Goal: Communication & Community: Ask a question

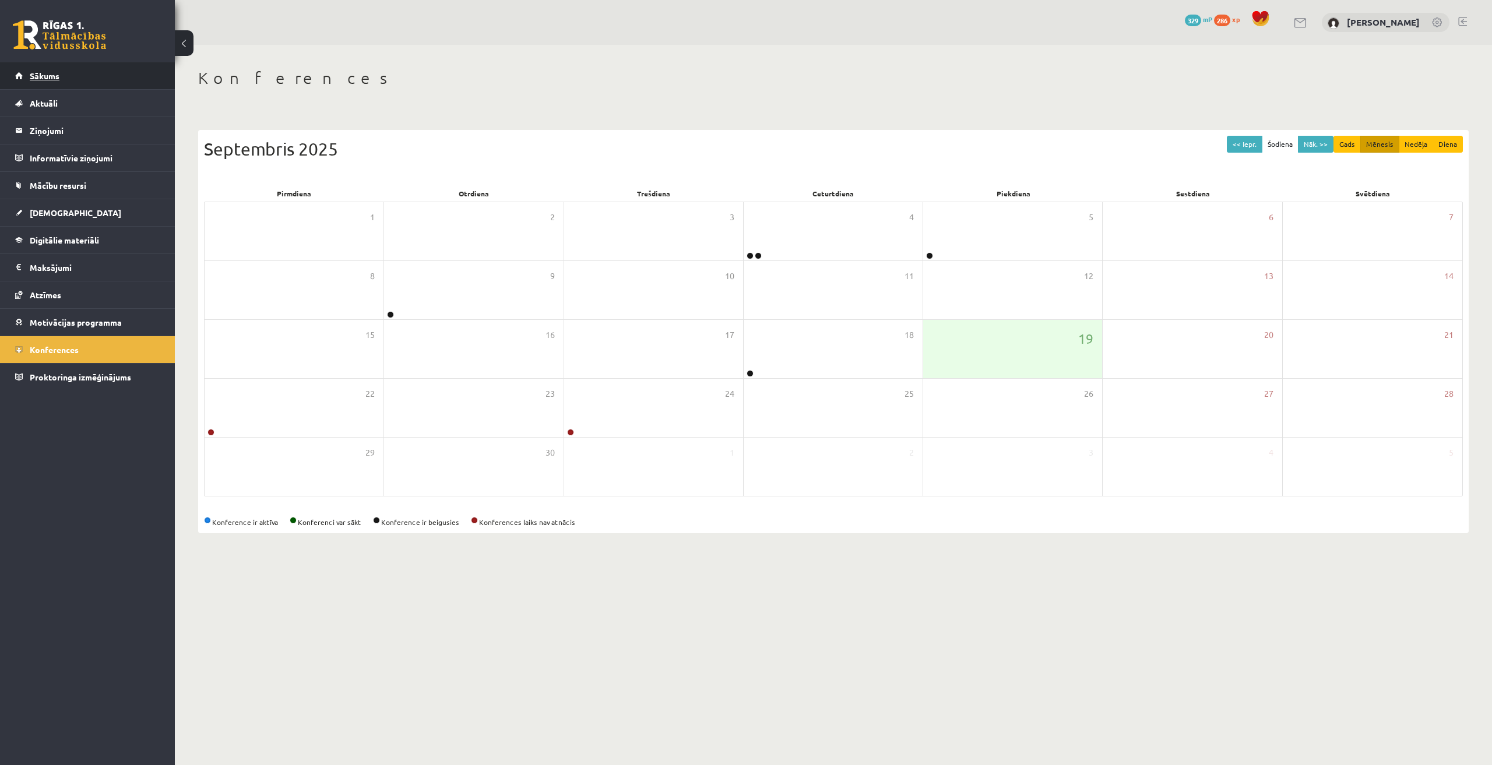
click at [55, 76] on span "Sākums" at bounding box center [45, 76] width 30 height 10
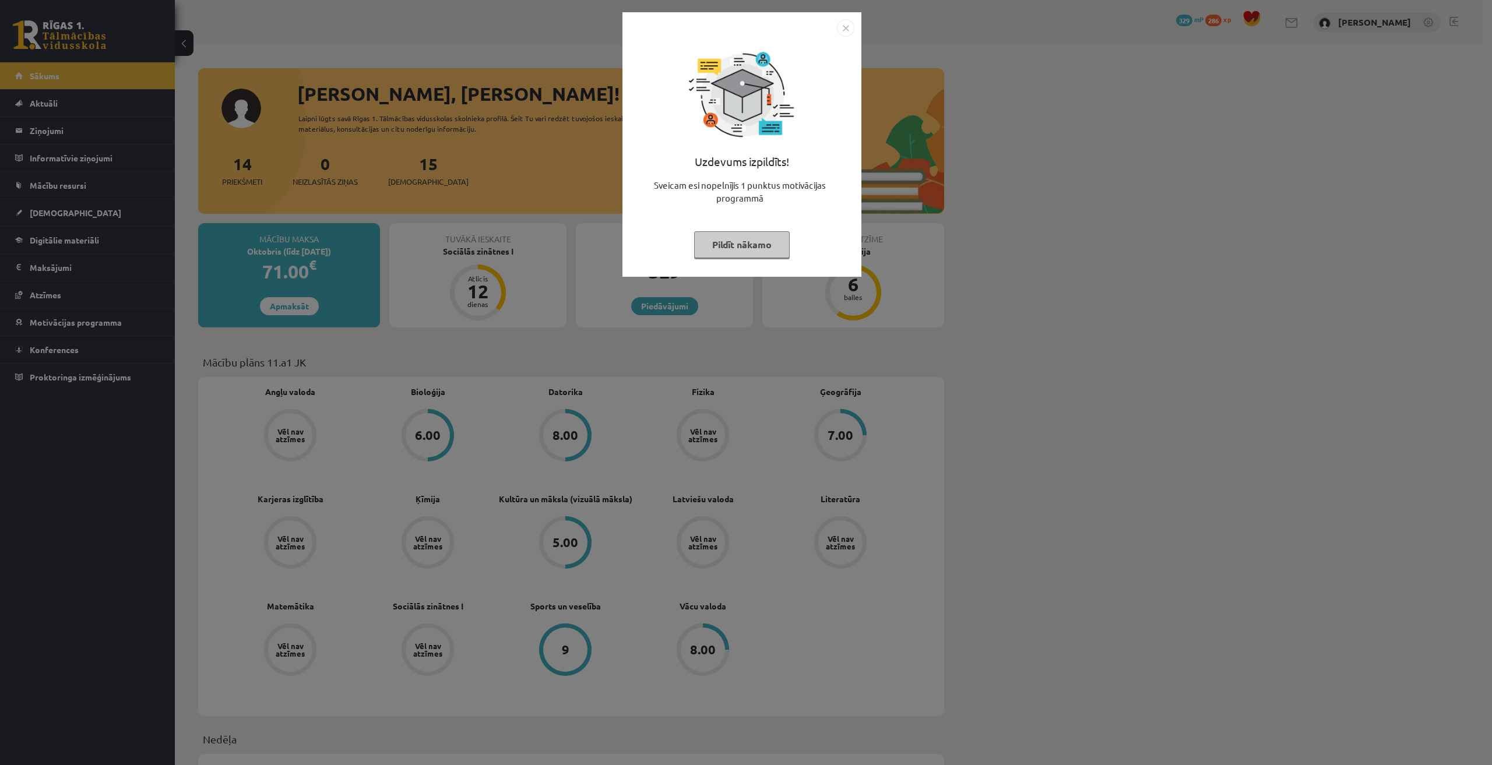
click at [837, 29] on div at bounding box center [741, 27] width 225 height 17
click at [848, 28] on img "Close" at bounding box center [845, 27] width 17 height 17
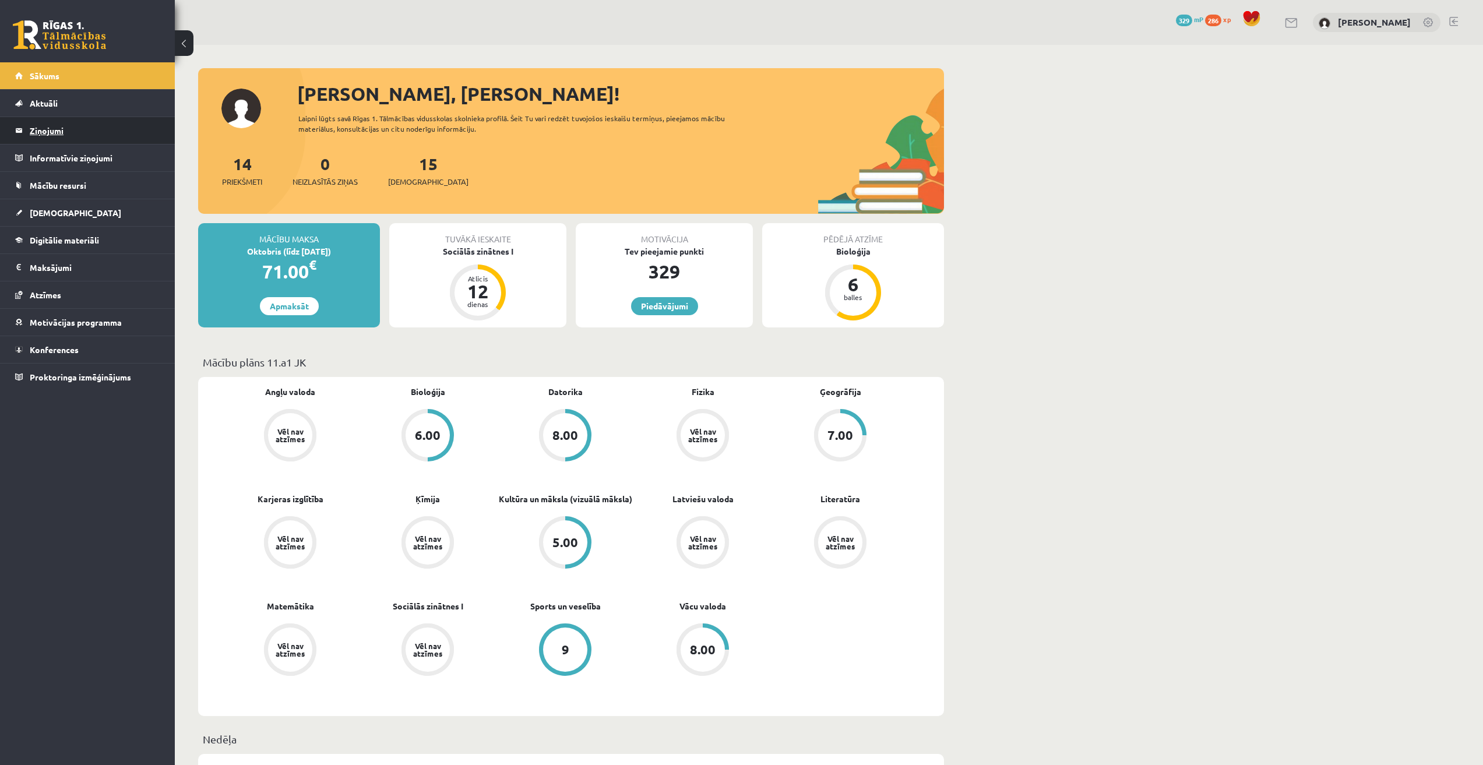
click at [100, 128] on legend "Ziņojumi 0" at bounding box center [95, 130] width 131 height 27
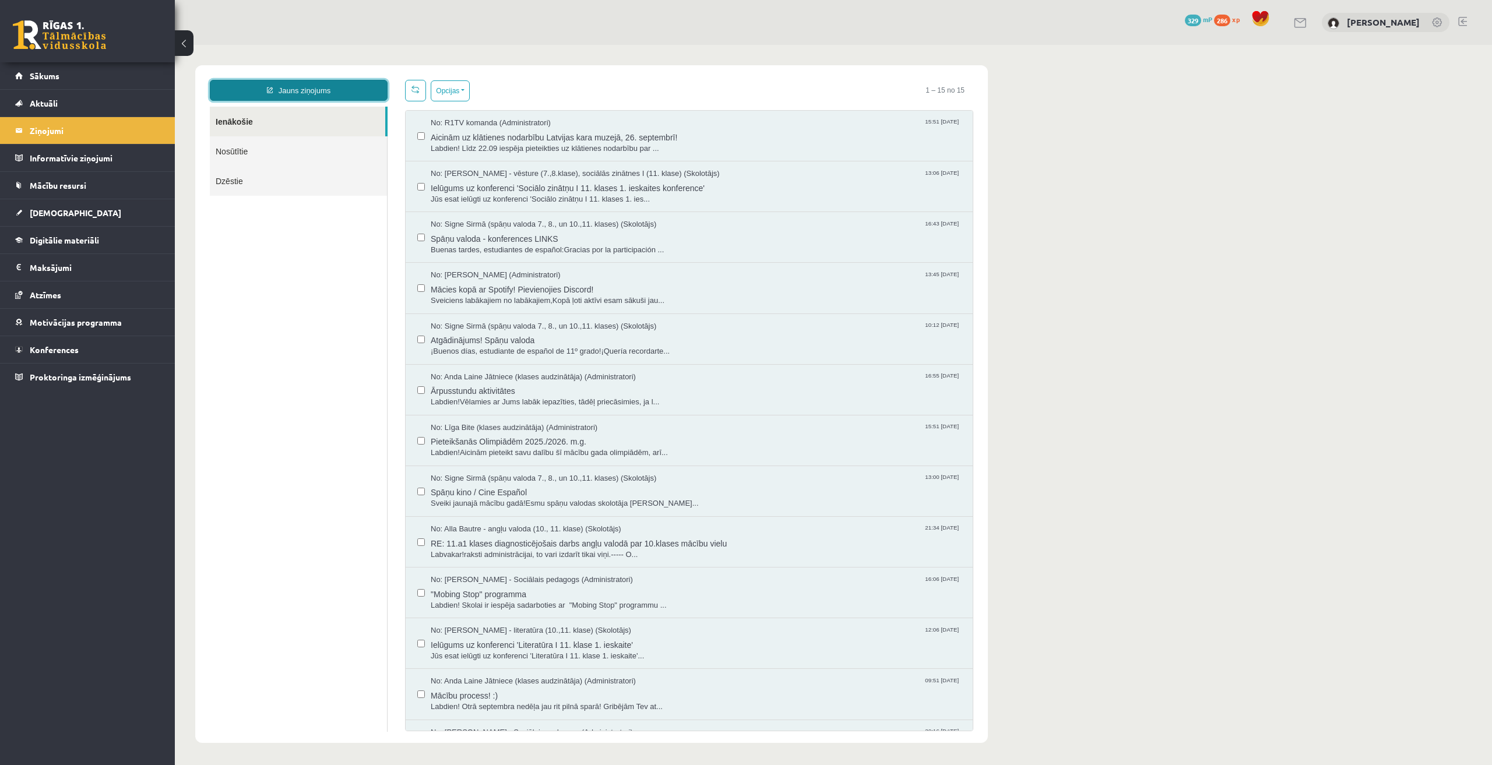
click at [342, 94] on link "Jauns ziņojums" at bounding box center [299, 90] width 178 height 21
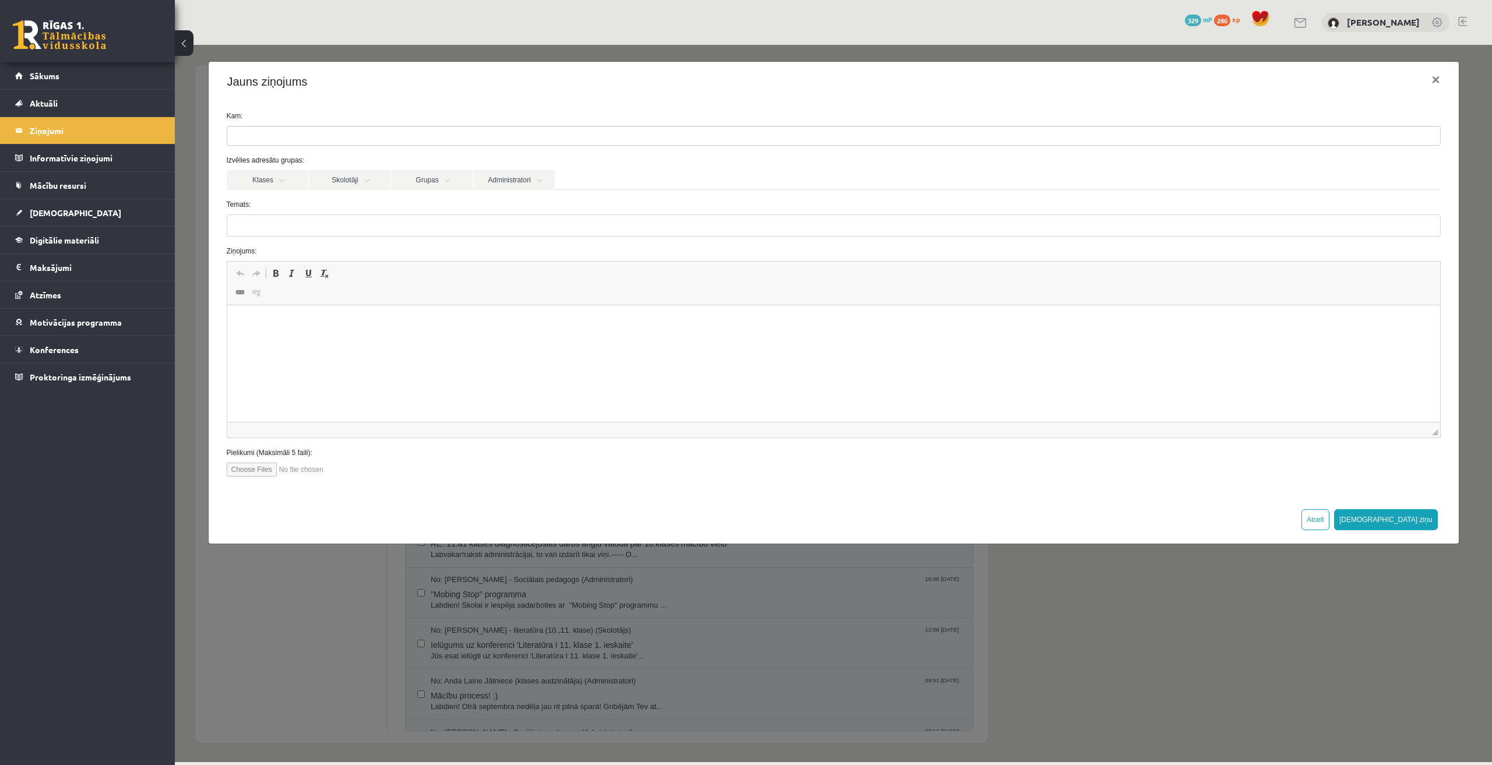
click at [294, 133] on ul at bounding box center [833, 135] width 1213 height 19
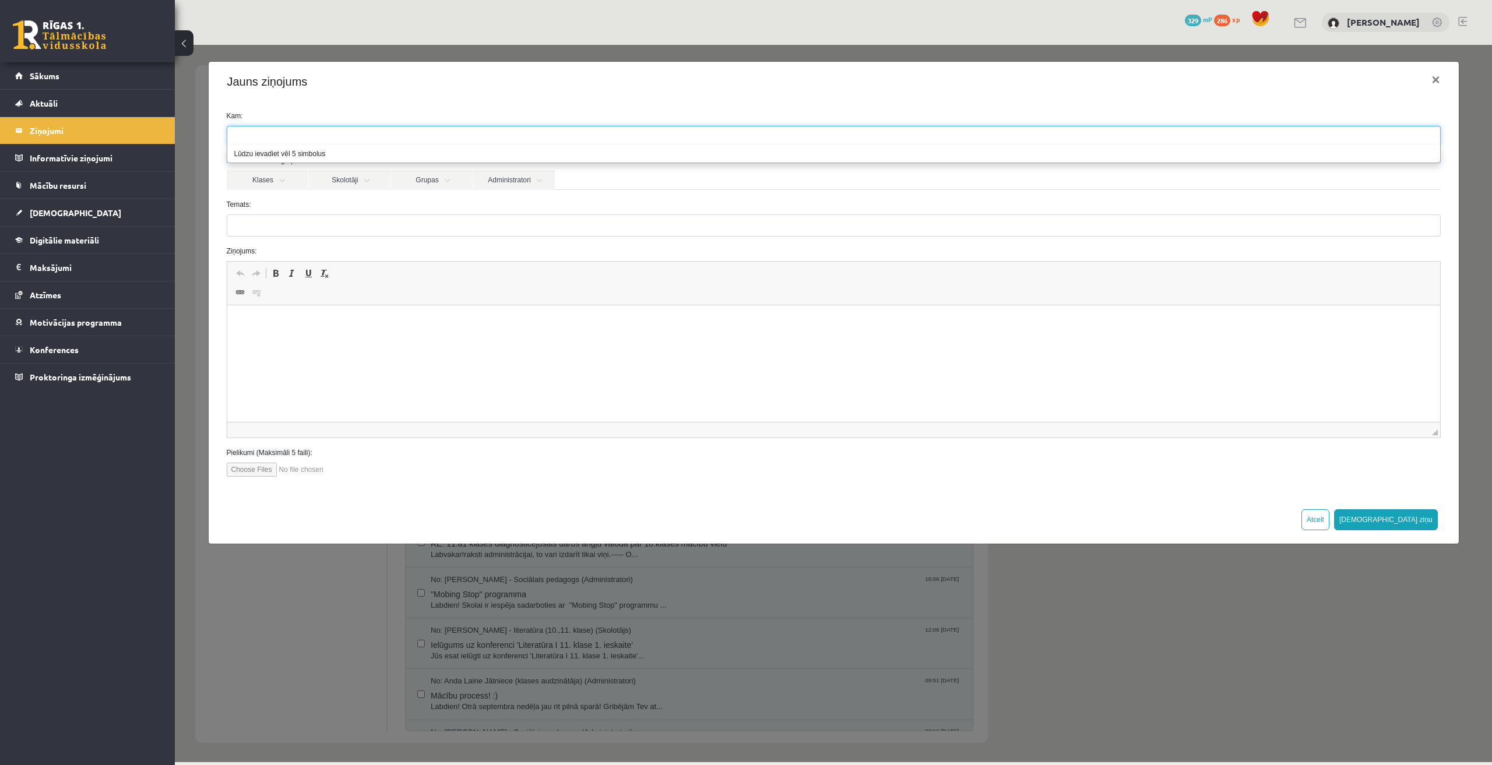
click at [325, 130] on ul at bounding box center [833, 135] width 1213 height 19
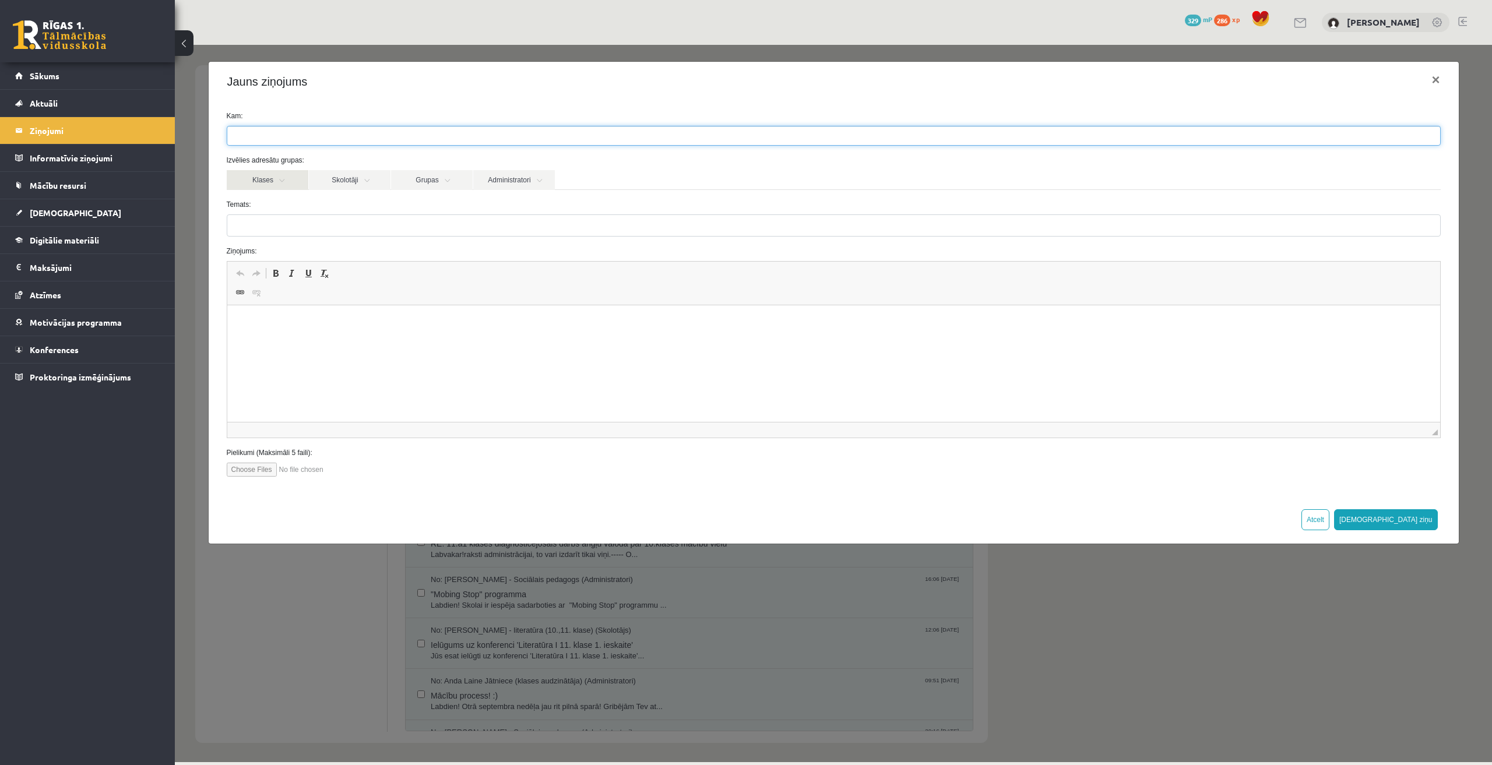
click at [295, 175] on link "Klases" at bounding box center [268, 180] width 82 height 20
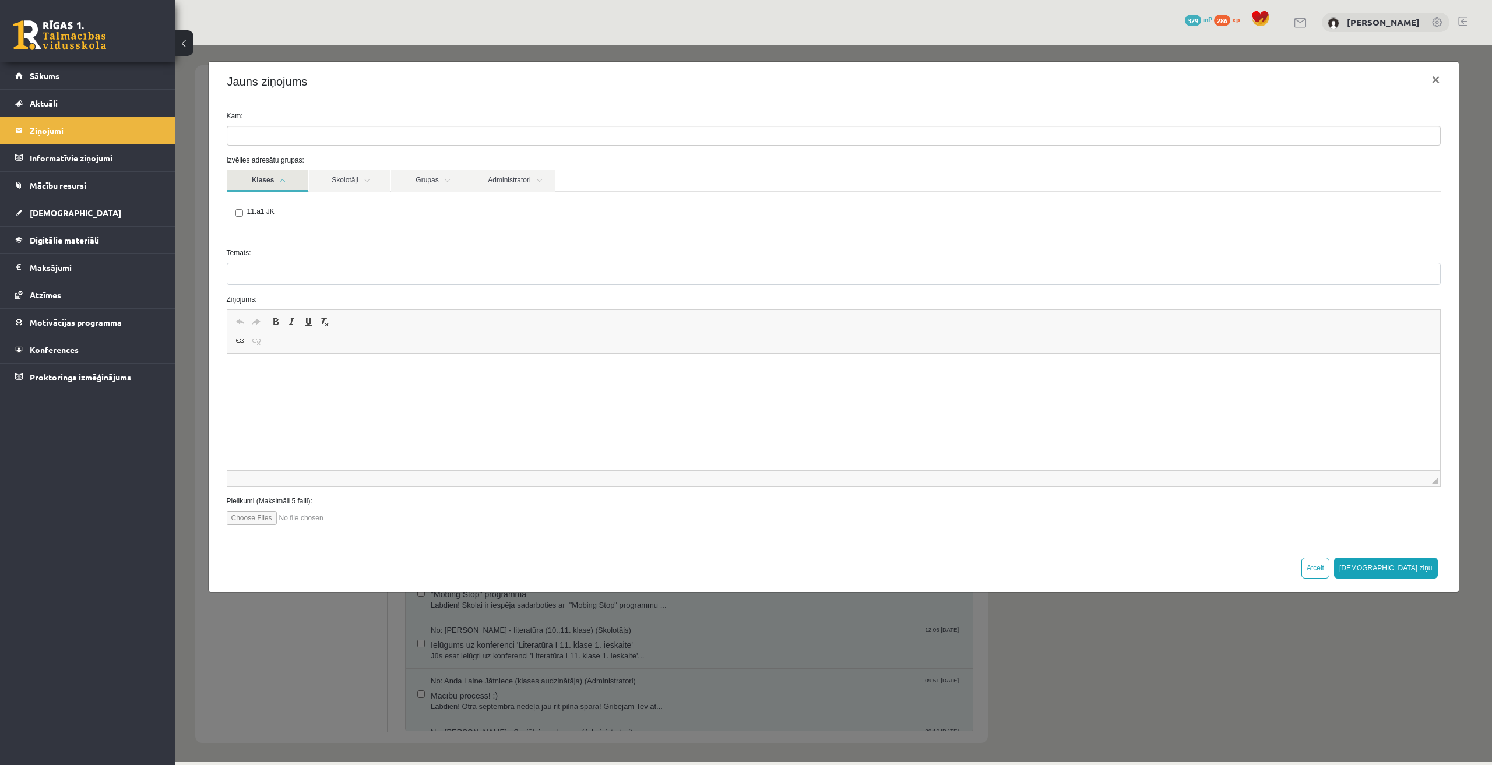
click at [278, 177] on link "Klases" at bounding box center [268, 181] width 82 height 22
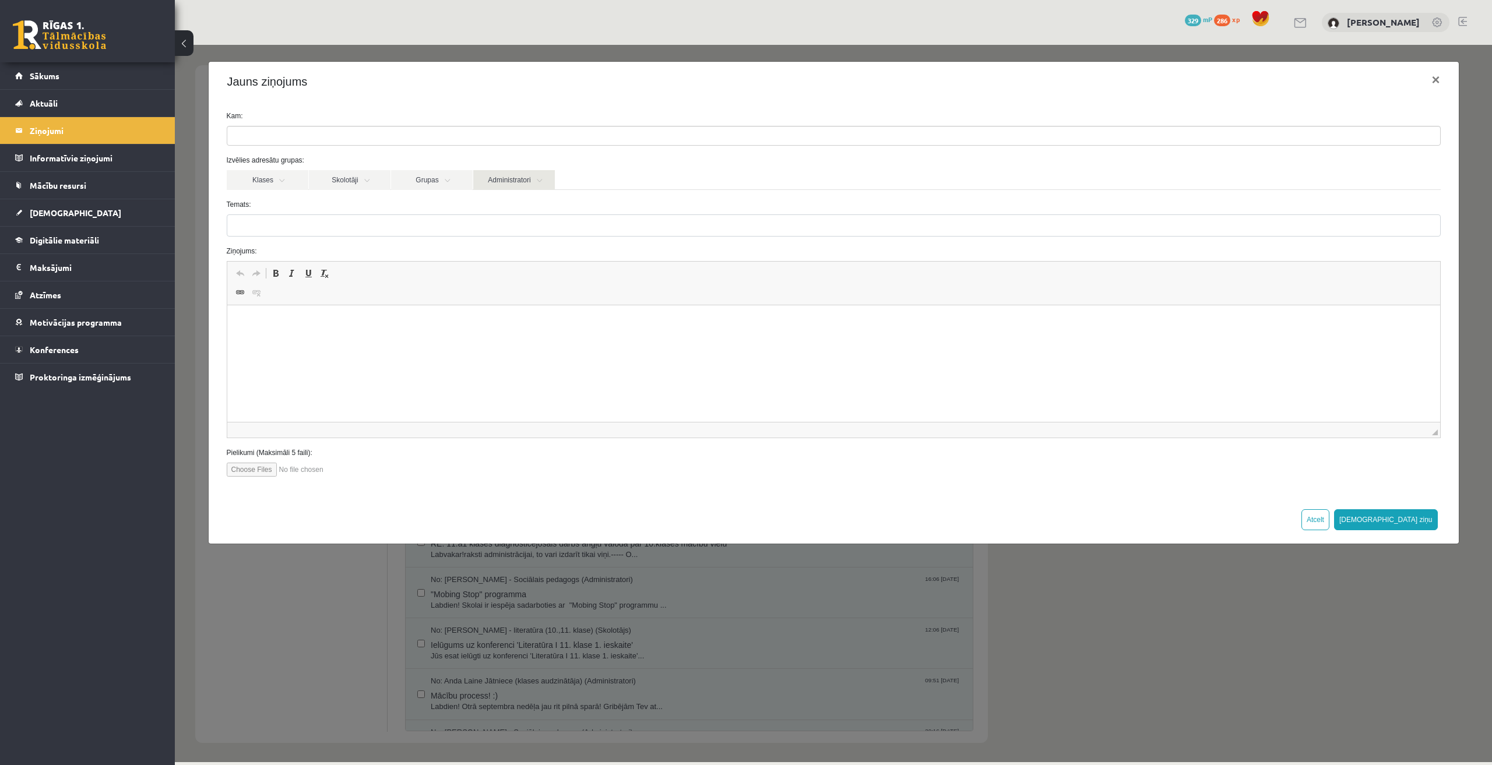
drag, startPoint x: 517, startPoint y: 191, endPoint x: 512, endPoint y: 177, distance: 14.7
click at [516, 190] on form "Kam: Izvēlies adresātu grupas: Klases Skolotāji Grupas Administratori 11.a1 JK …" at bounding box center [833, 294] width 1231 height 366
click at [512, 177] on link "Administratori" at bounding box center [514, 180] width 82 height 20
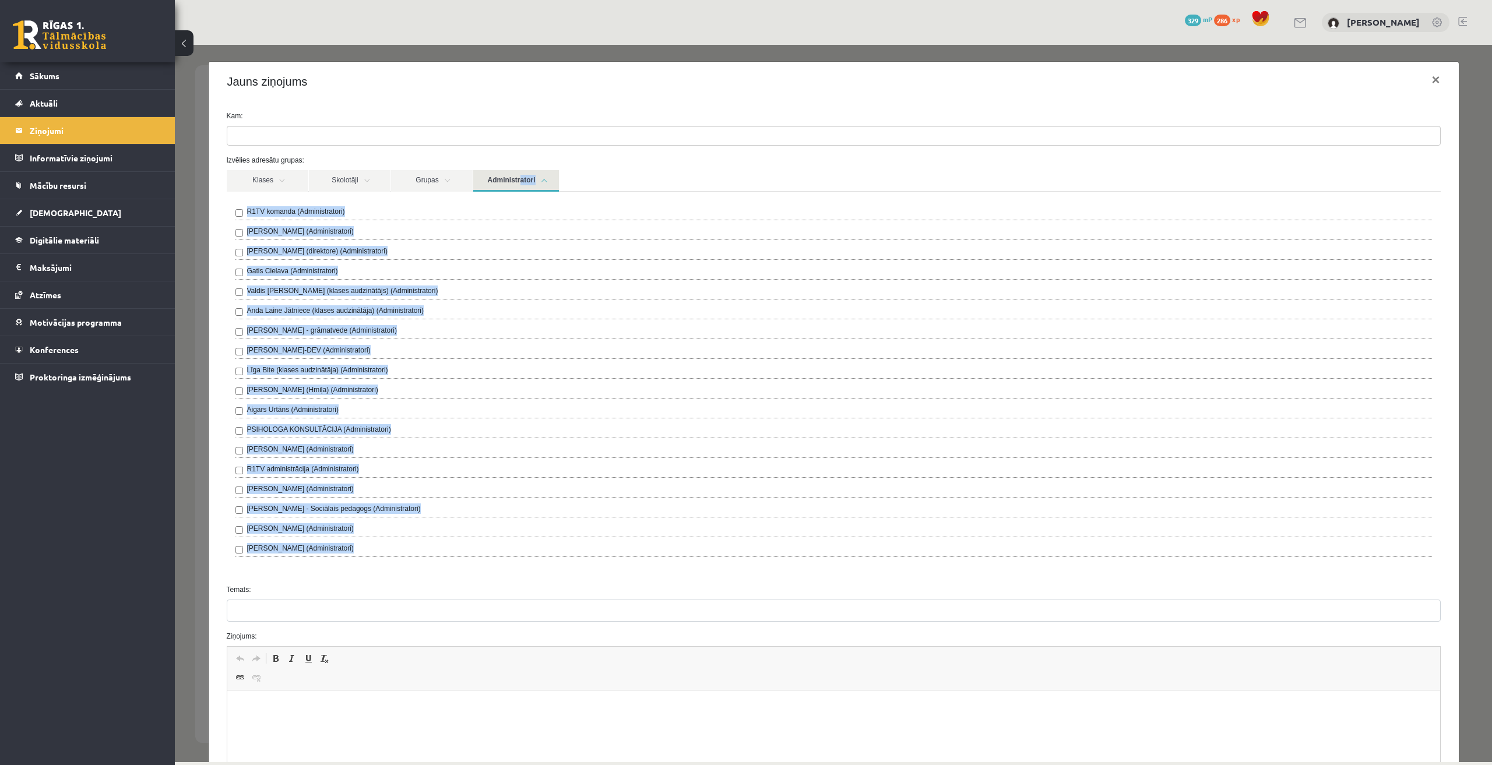
click at [737, 173] on div "Klases Skolotāji Grupas Administratori" at bounding box center [834, 180] width 1214 height 21
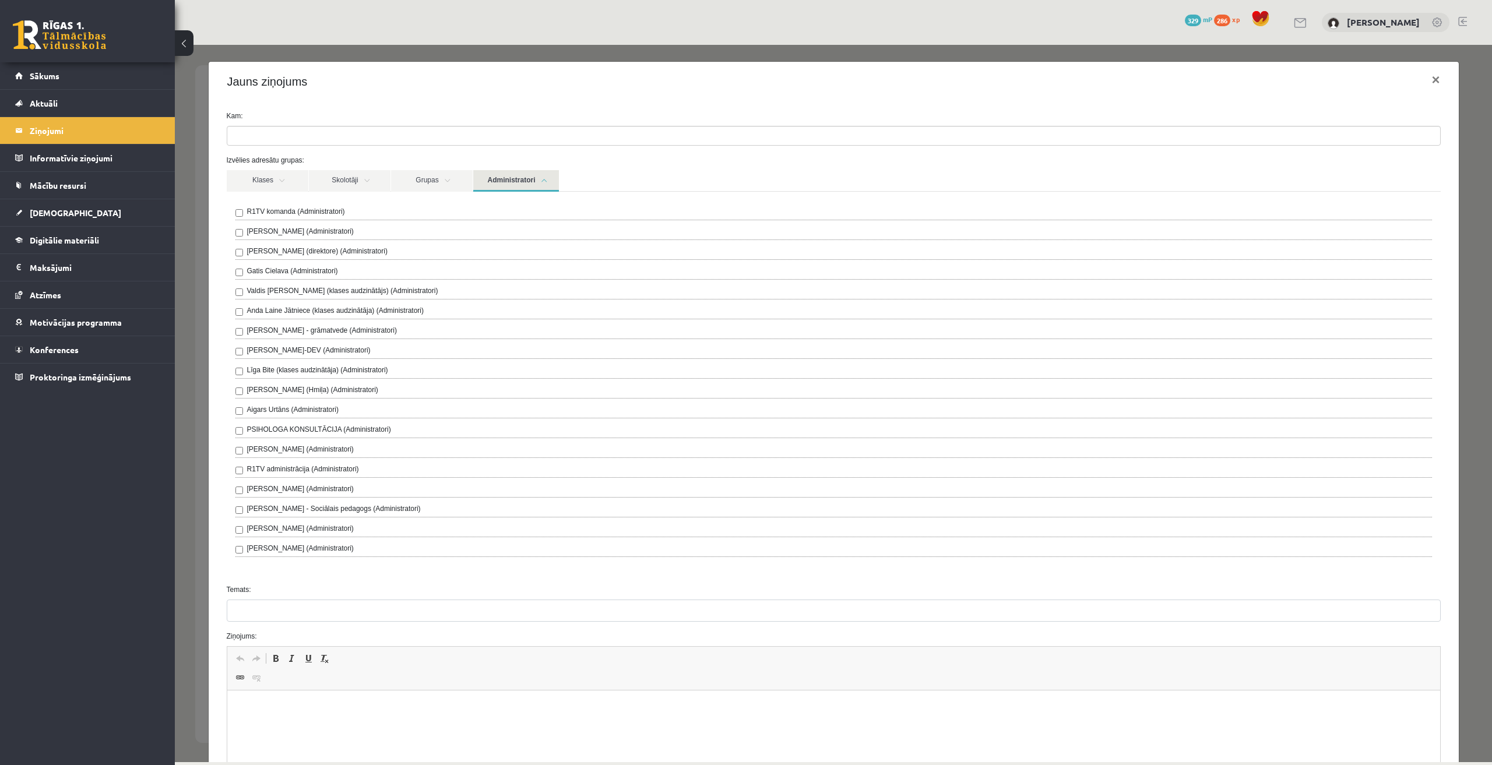
click at [503, 182] on link "Administratori" at bounding box center [516, 181] width 86 height 22
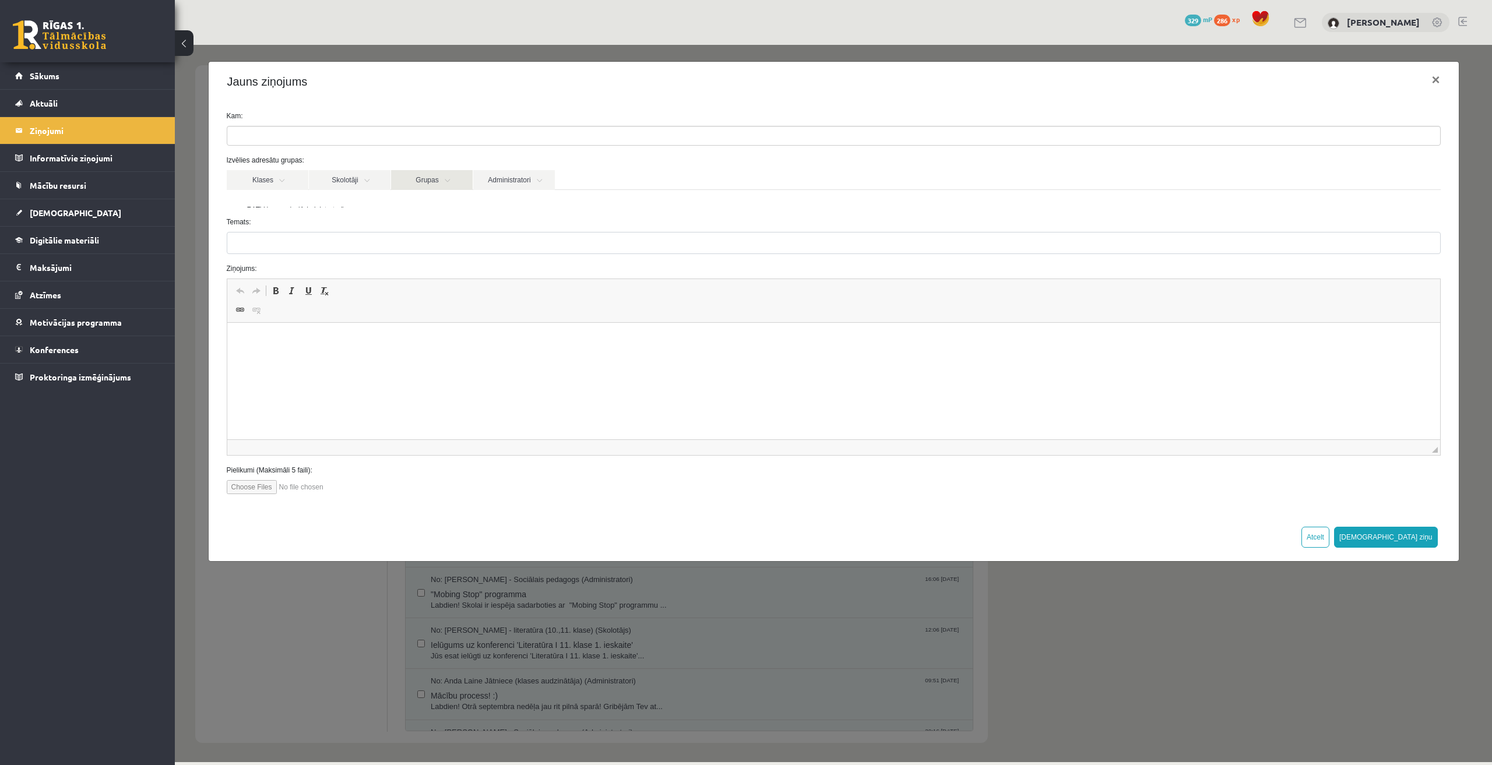
click at [429, 178] on link "Grupas" at bounding box center [432, 180] width 82 height 20
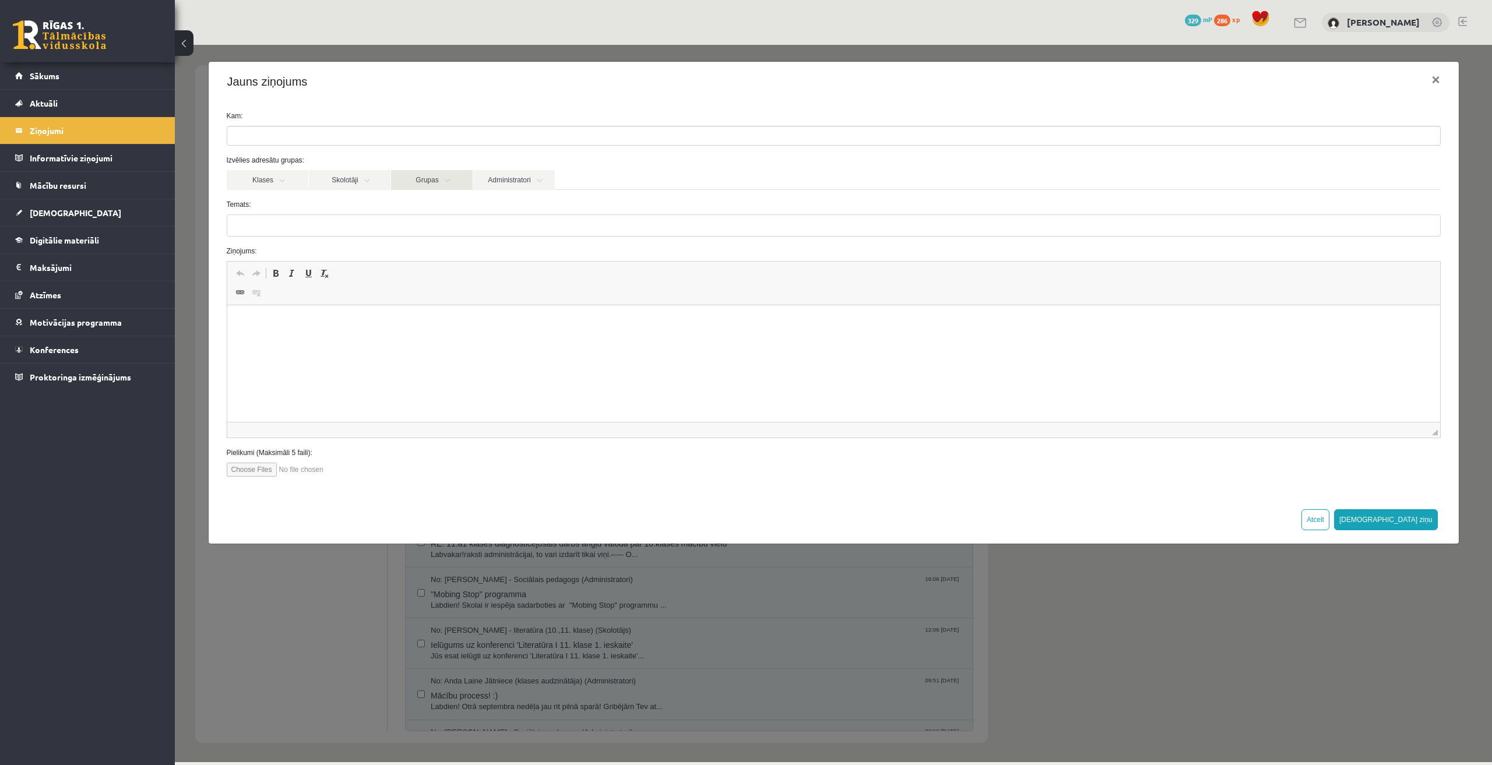
click at [427, 178] on link "Grupas" at bounding box center [432, 180] width 82 height 20
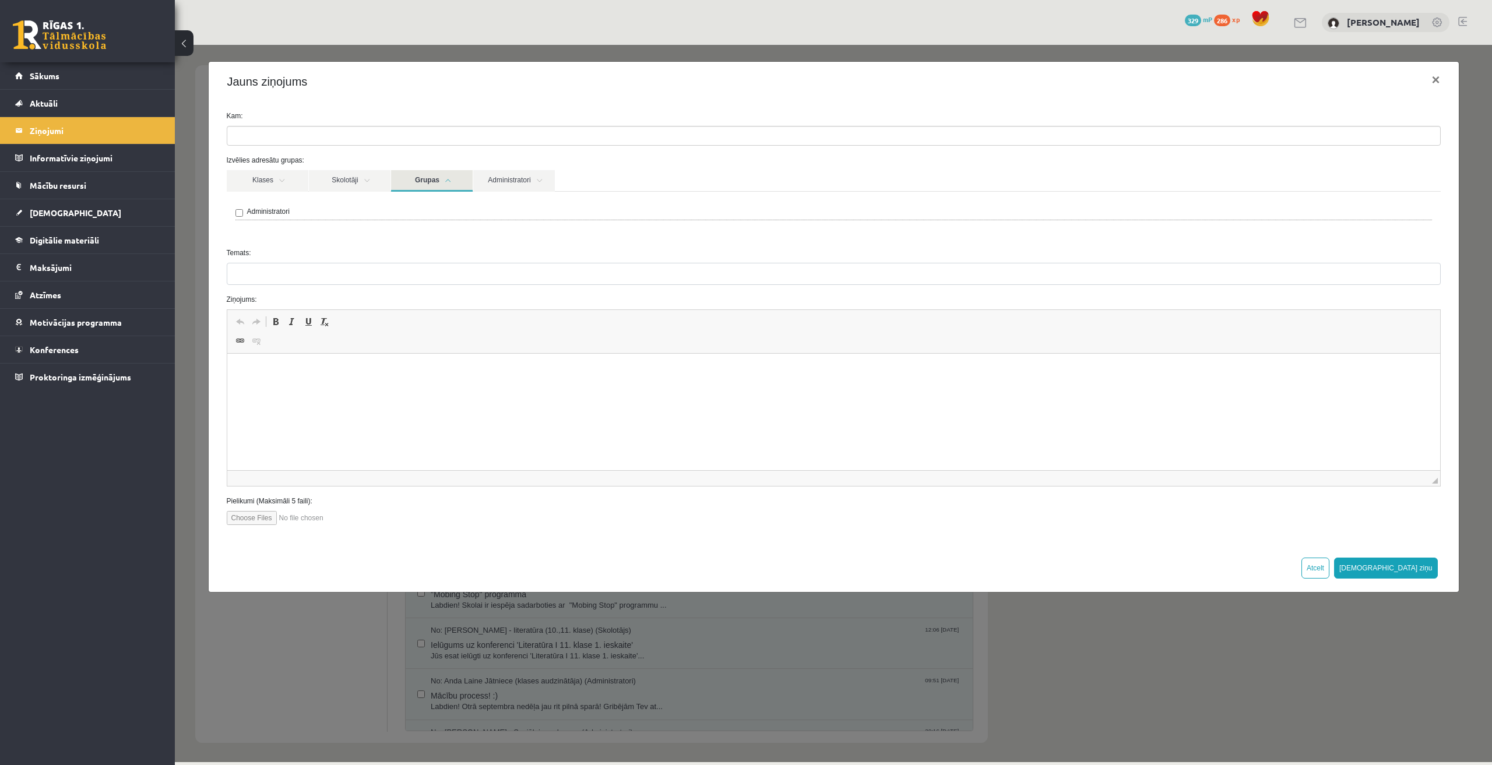
click at [414, 177] on link "Grupas" at bounding box center [432, 181] width 82 height 22
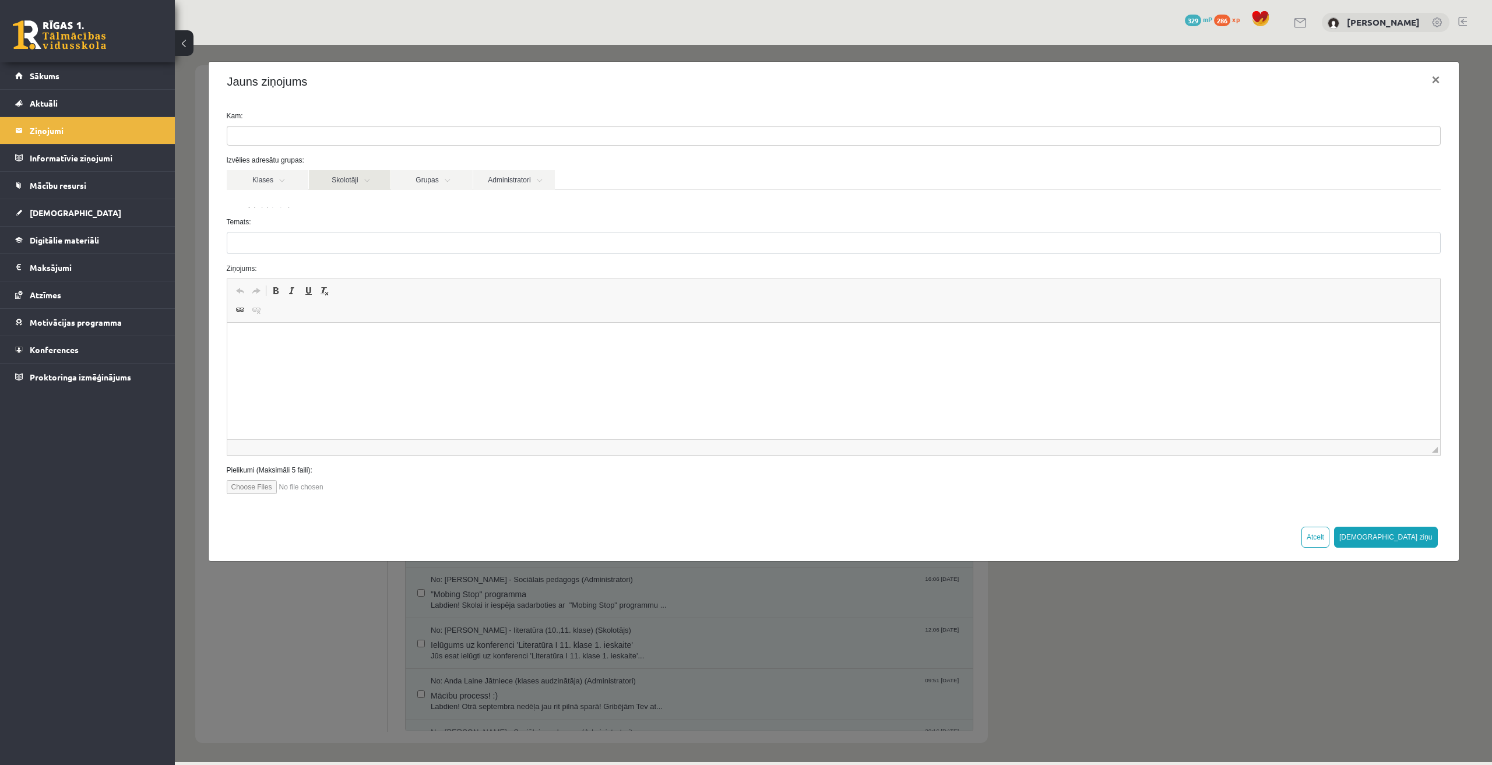
click at [379, 175] on link "Skolotāji" at bounding box center [350, 180] width 82 height 20
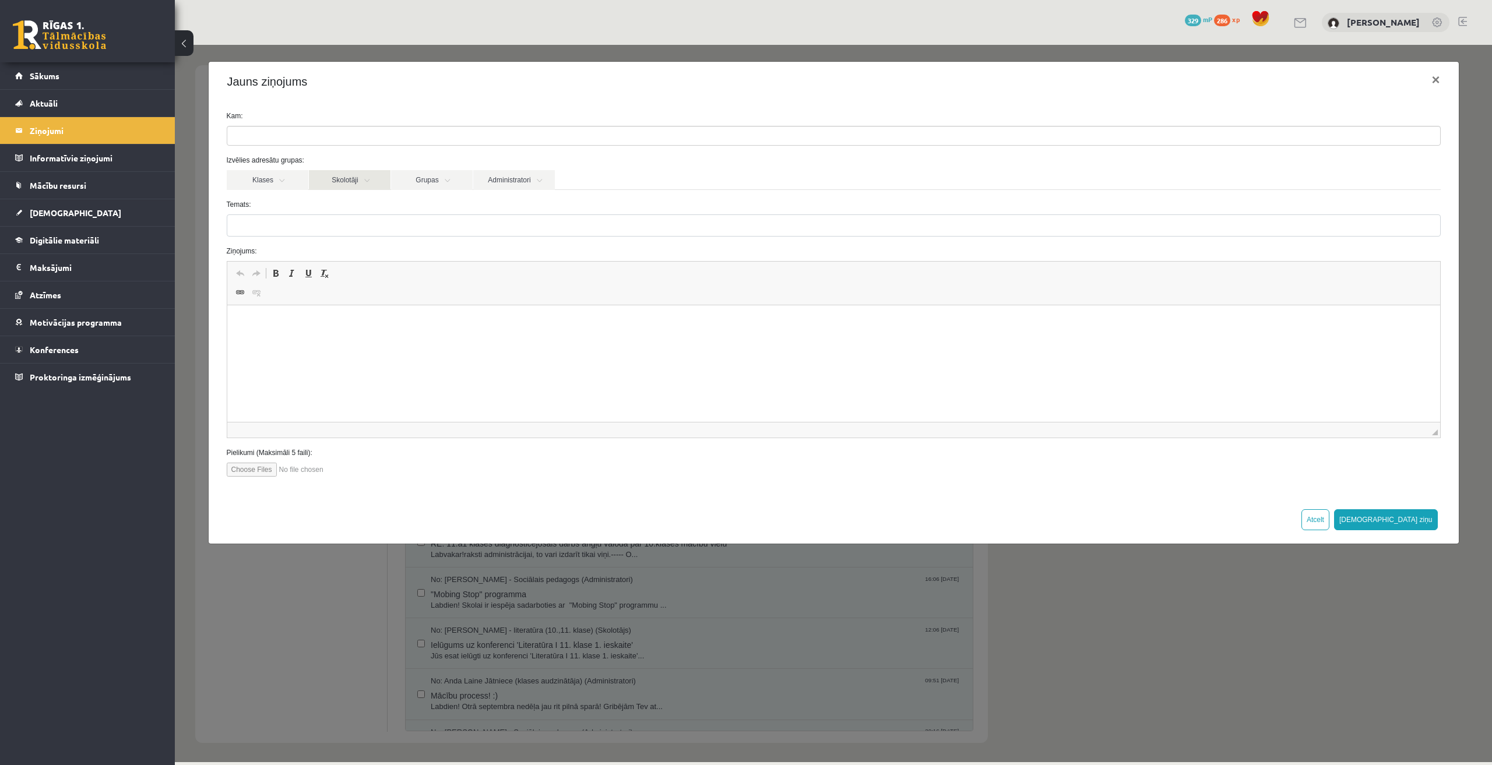
click at [368, 177] on link "Skolotāji" at bounding box center [350, 180] width 82 height 20
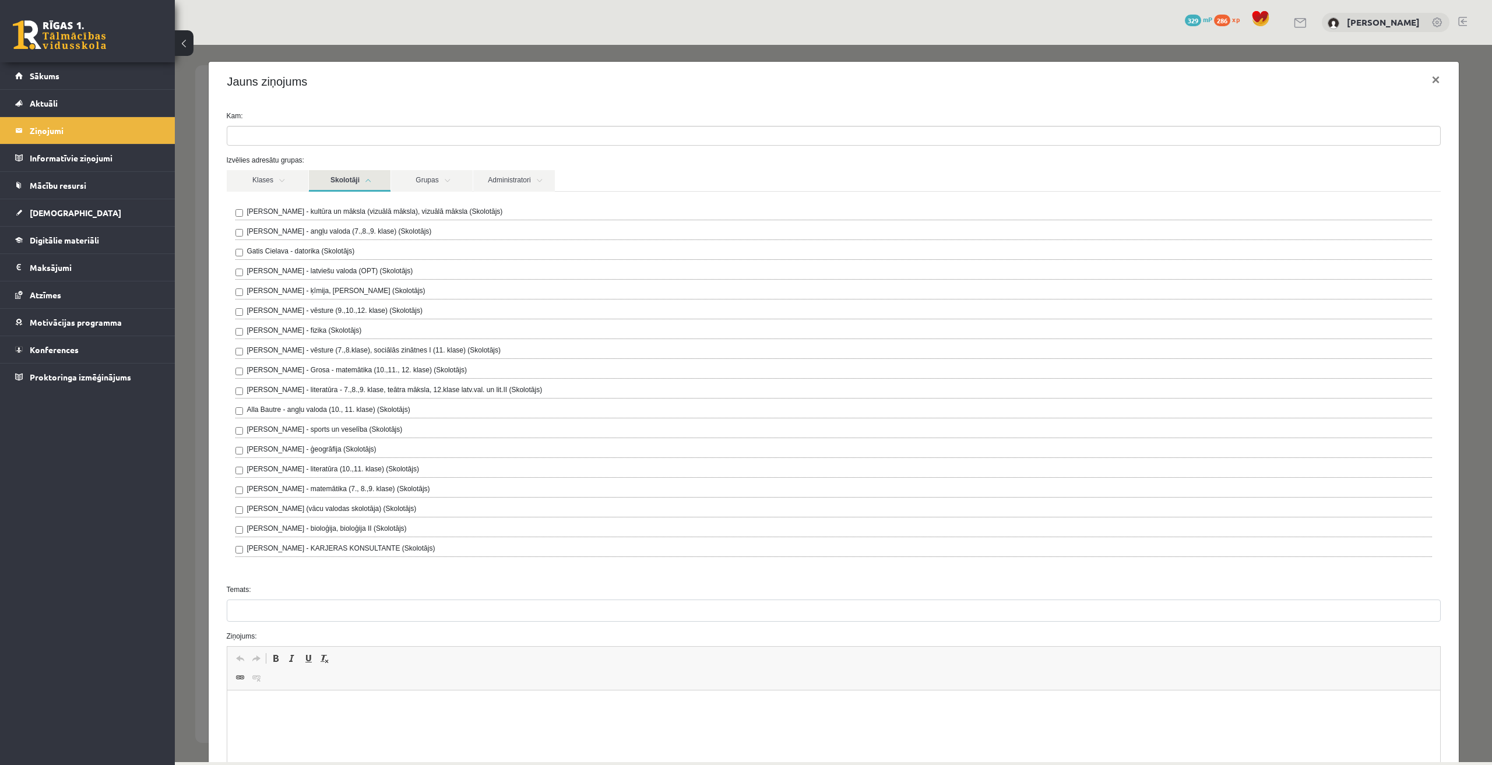
click at [365, 179] on link "Skolotāji" at bounding box center [350, 181] width 82 height 22
